Goal: Task Accomplishment & Management: Manage account settings

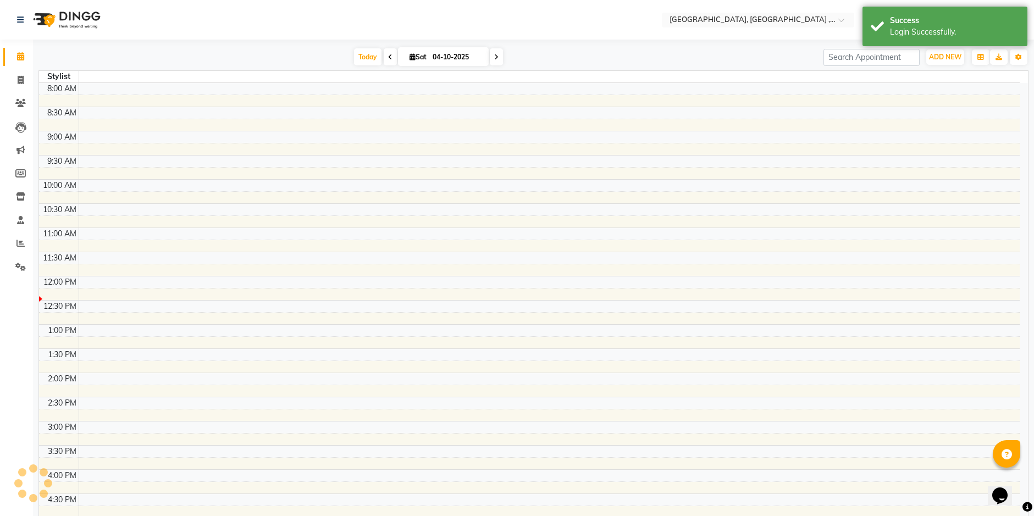
select select "en"
drag, startPoint x: 550, startPoint y: 356, endPoint x: 559, endPoint y: 356, distance: 9.3
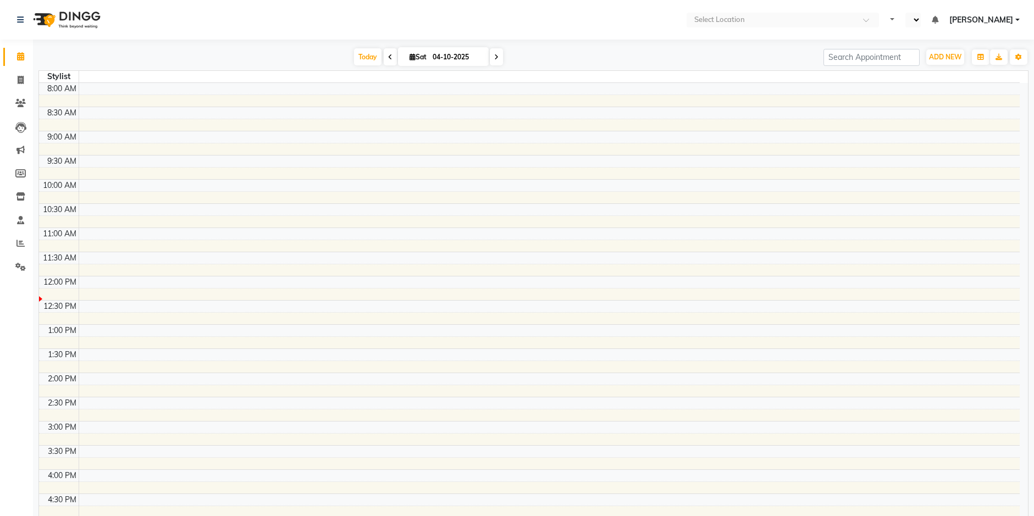
select select "en"
